Goal: Communication & Community: Share content

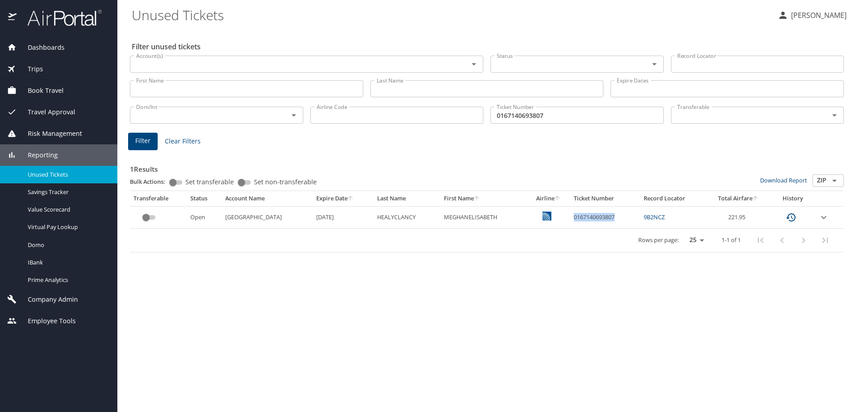
click at [64, 48] on span "Dashboards" at bounding box center [41, 48] width 48 height 10
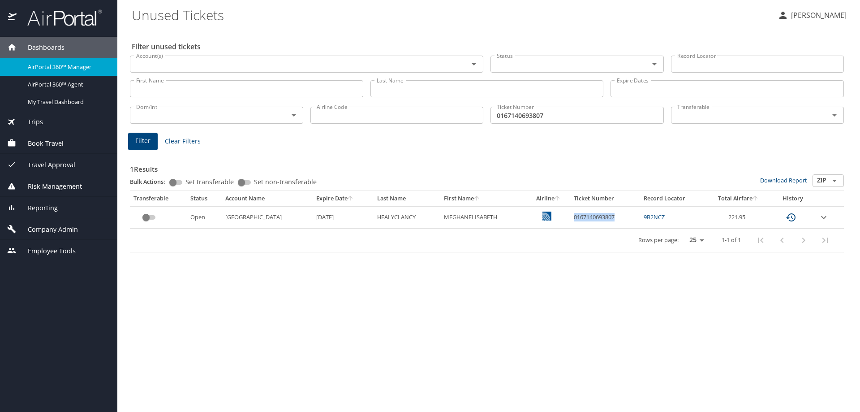
click at [61, 69] on span "AirPortal 360™ Manager" at bounding box center [67, 67] width 79 height 9
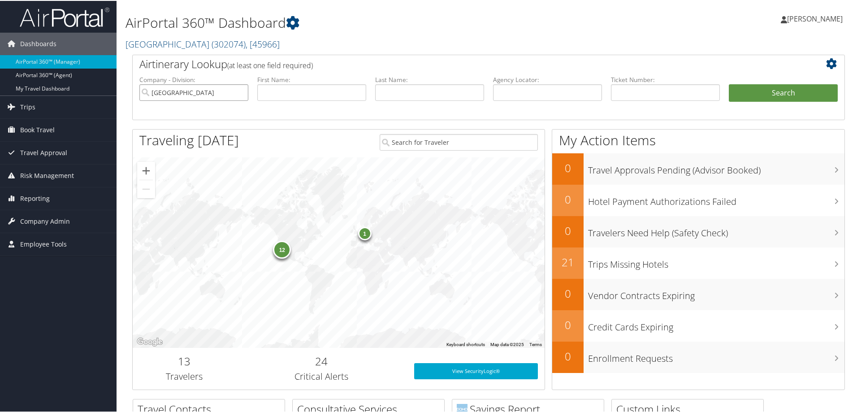
click at [239, 93] on input "Abilene Christian University" at bounding box center [193, 91] width 109 height 17
click at [503, 89] on input "text" at bounding box center [547, 91] width 109 height 17
paste input "NCKPNO"
type input "NCKPNO"
click at [739, 90] on button "Search" at bounding box center [783, 92] width 109 height 18
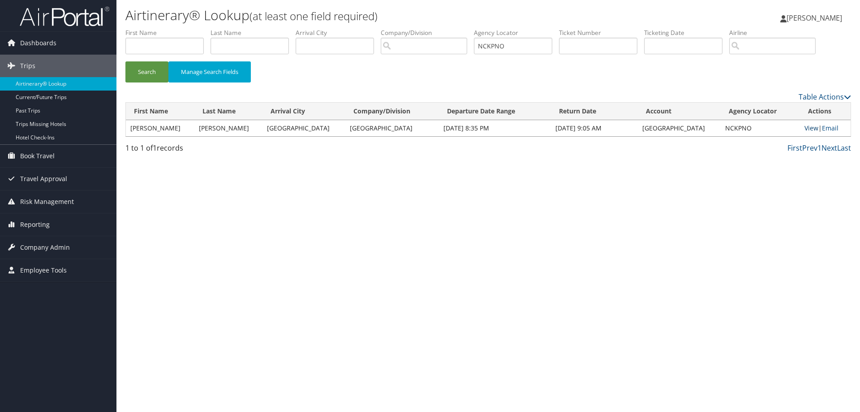
click at [807, 127] on link "View" at bounding box center [812, 128] width 14 height 9
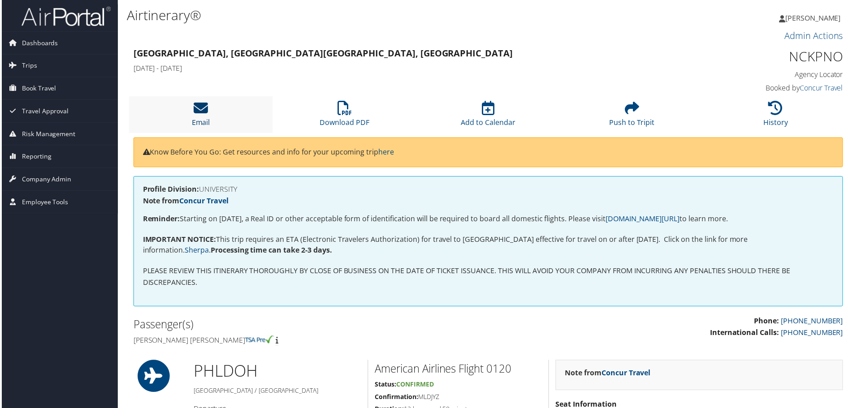
click at [205, 115] on icon at bounding box center [200, 108] width 14 height 14
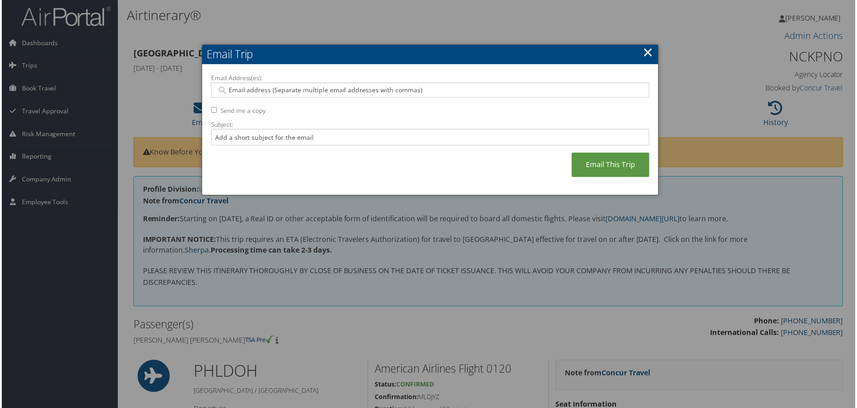
drag, startPoint x: 210, startPoint y: 89, endPoint x: 222, endPoint y: 89, distance: 11.7
click at [222, 88] on input "Email Address(es):" at bounding box center [430, 90] width 428 height 9
paste input "kirsten.wiens@temple.edu"
type input "kirsten.wiens@temple.edu"
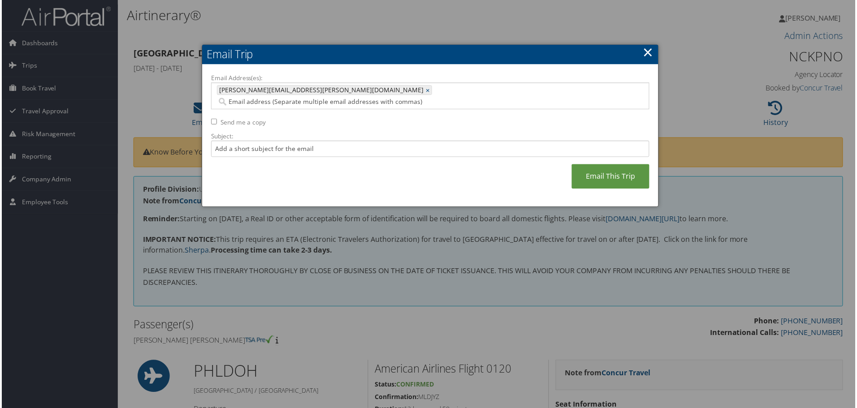
click at [211, 119] on input "Send me a copy" at bounding box center [213, 122] width 6 height 6
checkbox input "true"
click at [583, 165] on link "Email This Trip" at bounding box center [611, 177] width 78 height 25
